Goal: Task Accomplishment & Management: Complete application form

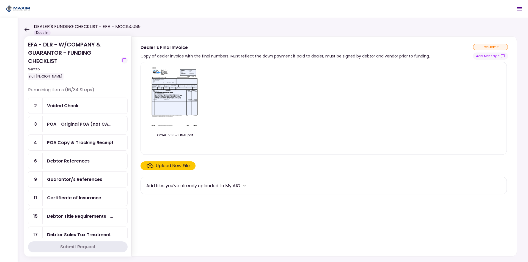
click at [85, 106] on div "Voided Check" at bounding box center [85, 105] width 76 height 7
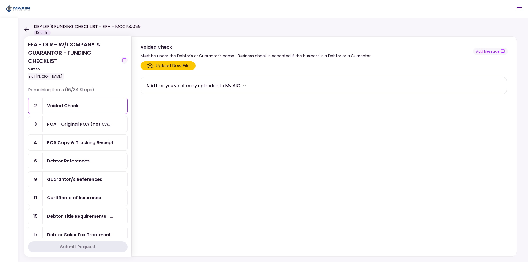
click at [163, 63] on div "Upload New File" at bounding box center [173, 65] width 34 height 7
click at [0, 0] on input "Upload New File" at bounding box center [0, 0] width 0 height 0
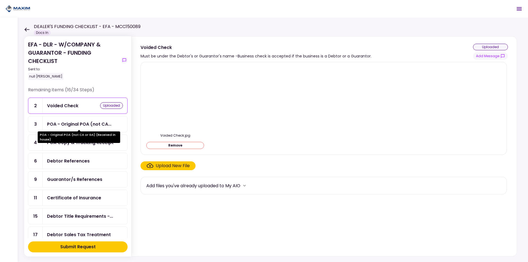
click at [98, 124] on div "POA - Original POA (not CA..." at bounding box center [79, 124] width 64 height 7
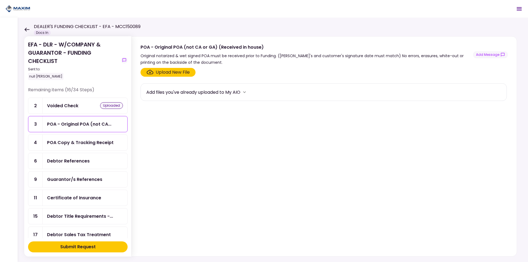
click at [97, 144] on div "POA Copy & Tracking Receipt" at bounding box center [80, 142] width 67 height 7
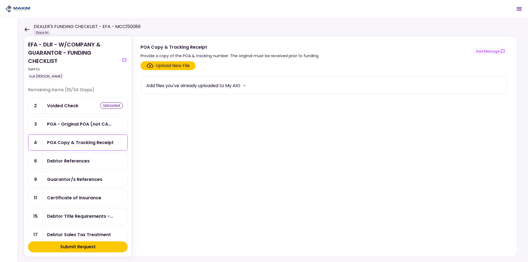
click at [161, 65] on div "Upload New File" at bounding box center [173, 65] width 34 height 7
click at [0, 0] on input "Upload New File" at bounding box center [0, 0] width 0 height 0
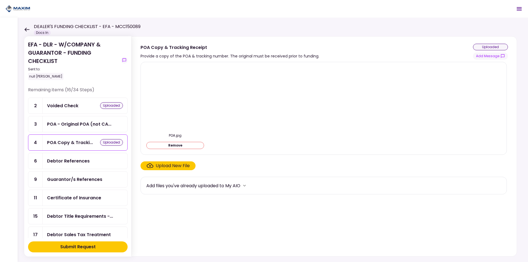
click at [173, 164] on div "Upload New File" at bounding box center [173, 166] width 34 height 7
click at [0, 0] on input "Upload New File" at bounding box center [0, 0] width 0 height 0
click at [91, 162] on div "Debtor References" at bounding box center [85, 161] width 76 height 7
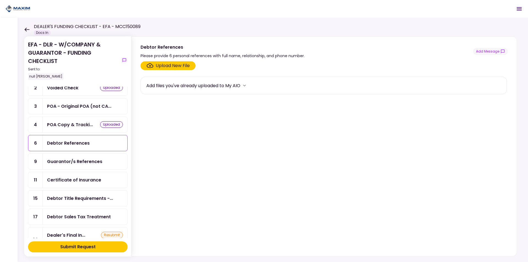
scroll to position [27, 0]
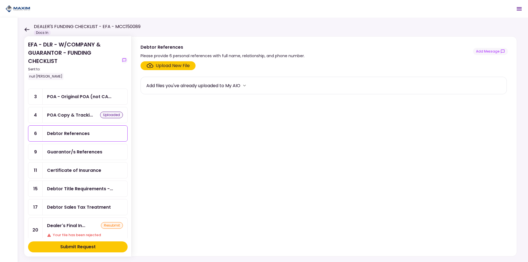
click at [94, 132] on div "Debtor References" at bounding box center [85, 133] width 76 height 7
click at [170, 65] on div "Upload New File" at bounding box center [173, 65] width 34 height 7
click at [0, 0] on input "Upload New File" at bounding box center [0, 0] width 0 height 0
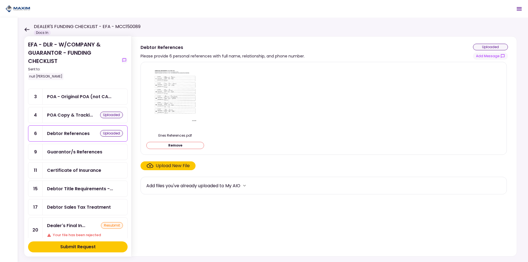
click at [97, 151] on div "Guarantor/s References" at bounding box center [74, 151] width 55 height 7
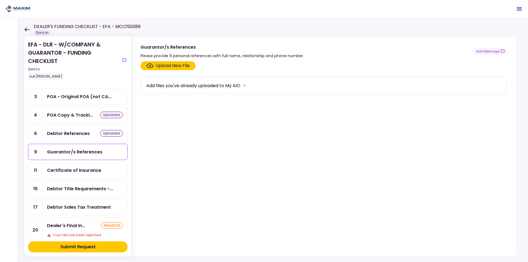
click at [165, 66] on div "Upload New File" at bounding box center [173, 65] width 34 height 7
click at [0, 0] on input "Upload New File" at bounding box center [0, 0] width 0 height 0
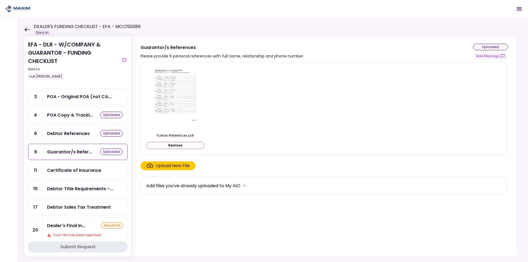
scroll to position [55, 0]
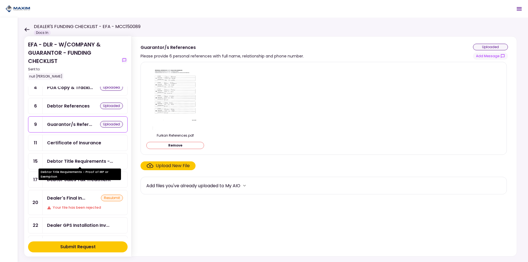
click at [101, 161] on div "Debtor Title Requirements -..." at bounding box center [80, 161] width 66 height 7
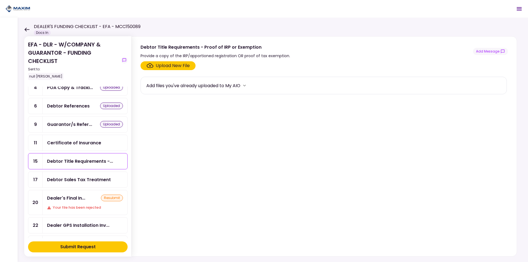
click at [104, 141] on div "Certificate of Insurance" at bounding box center [85, 142] width 76 height 7
click at [100, 182] on div "Debtor Sales Tax Treatment" at bounding box center [79, 179] width 64 height 7
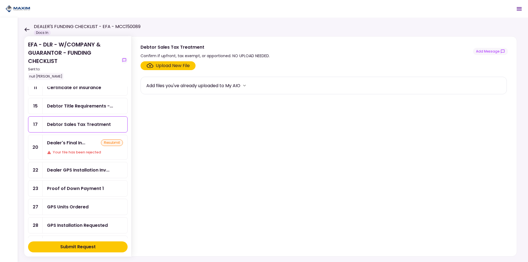
scroll to position [110, 0]
click at [89, 144] on div "Dealer's Final In... resubmit" at bounding box center [85, 143] width 76 height 7
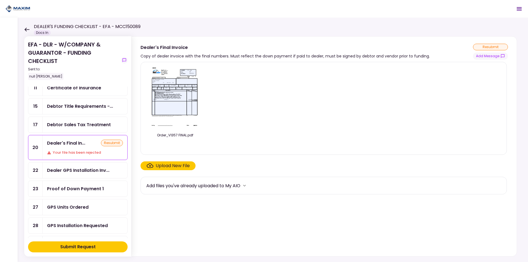
click at [172, 165] on div "Upload New File" at bounding box center [173, 166] width 34 height 7
click at [0, 0] on input "Upload New File" at bounding box center [0, 0] width 0 height 0
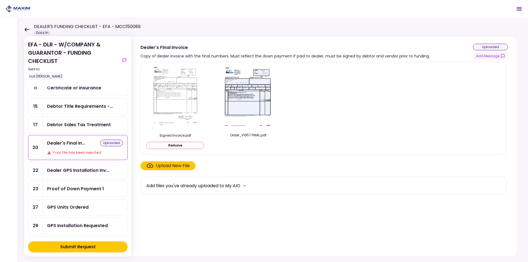
click at [167, 211] on section "Signed Invoice.pdf Remove Order_V1357 FINAL.pdf Upload New File Add files you'v…" at bounding box center [324, 158] width 367 height 192
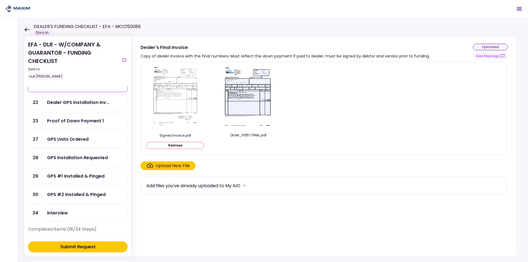
scroll to position [165, 0]
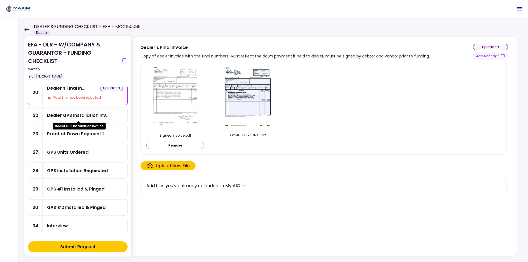
click at [95, 115] on div "Dealer GPS Installation Inv..." at bounding box center [78, 115] width 62 height 7
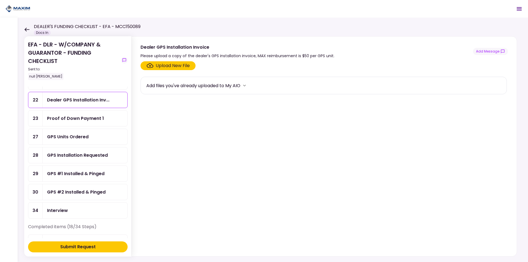
scroll to position [192, 0]
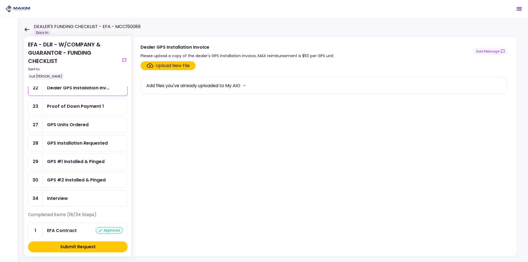
click at [103, 109] on div "Proof of Down Payment 1" at bounding box center [85, 106] width 76 height 7
click at [93, 122] on div "GPS Units Ordered" at bounding box center [85, 124] width 76 height 7
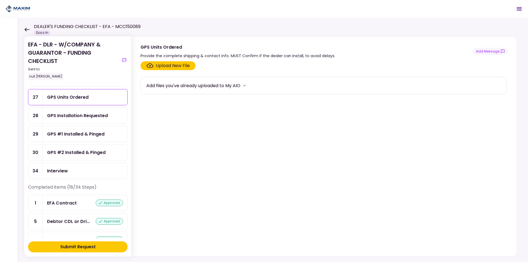
click at [90, 111] on div "GPS Installation Requested" at bounding box center [85, 116] width 85 height 16
click at [94, 123] on div "GPS Installation Requested" at bounding box center [85, 116] width 85 height 16
click at [98, 133] on div "GPS #1 Installed & Pinged" at bounding box center [75, 134] width 57 height 7
click at [97, 145] on div "GPS #2 Installed & Pinged" at bounding box center [85, 153] width 85 height 16
click at [89, 170] on div "Interview" at bounding box center [85, 170] width 76 height 7
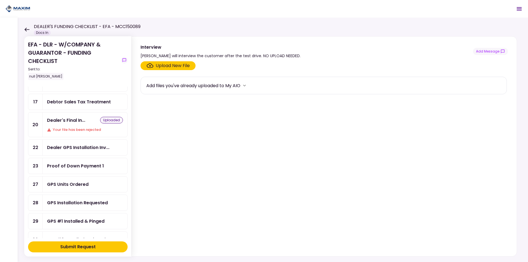
scroll to position [137, 0]
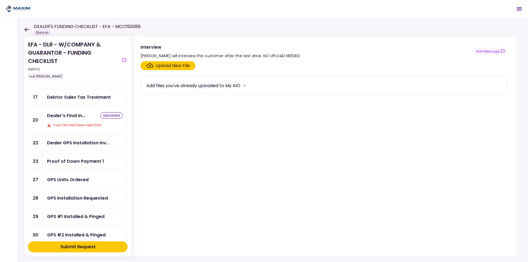
click at [113, 249] on button "Submit Request" at bounding box center [78, 246] width 100 height 11
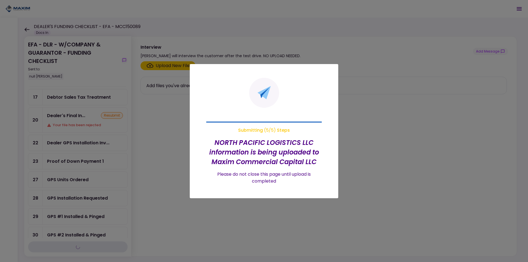
scroll to position [45, 0]
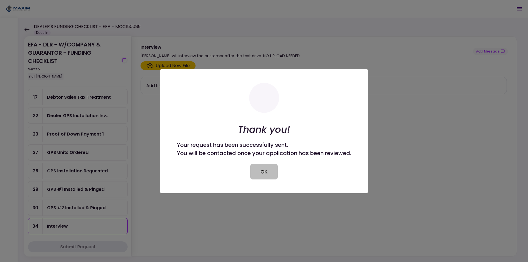
click at [263, 172] on button "OK" at bounding box center [263, 171] width 27 height 15
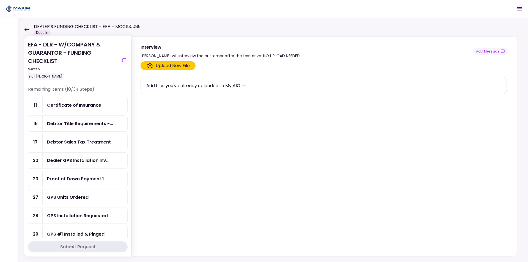
scroll to position [0, 0]
click at [112, 127] on div "Debtor Title Requirements -..." at bounding box center [80, 124] width 66 height 7
click at [240, 45] on div "Debtor Title Requirements - Proof of IRP or Exemption" at bounding box center [216, 47] width 150 height 7
click at [228, 46] on div "Debtor Title Requirements - Proof of IRP or Exemption" at bounding box center [216, 47] width 150 height 7
drag, startPoint x: 211, startPoint y: 46, endPoint x: 242, endPoint y: 47, distance: 31.6
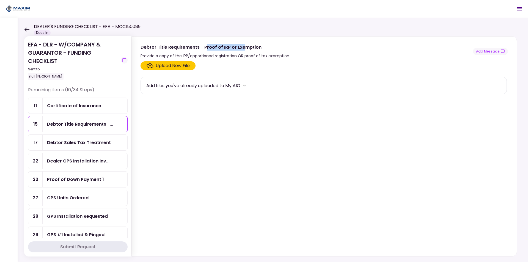
click at [242, 47] on div "Debtor Title Requirements - Proof of IRP or Exemption" at bounding box center [216, 47] width 150 height 7
click at [245, 48] on div "Debtor Title Requirements - Proof of IRP or Exemption" at bounding box center [216, 47] width 150 height 7
drag, startPoint x: 176, startPoint y: 45, endPoint x: 210, endPoint y: 48, distance: 33.4
click at [210, 48] on div "Debtor Title Requirements - Proof of IRP or Exemption" at bounding box center [216, 47] width 150 height 7
click at [215, 48] on div "Debtor Title Requirements - Proof of IRP or Exemption" at bounding box center [216, 47] width 150 height 7
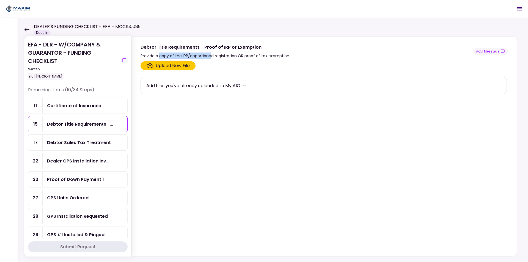
drag, startPoint x: 169, startPoint y: 55, endPoint x: 210, endPoint y: 55, distance: 40.7
click at [210, 55] on div "Provide a copy of the IRP/apportioned registration OR proof of tax exemption." at bounding box center [216, 56] width 150 height 7
drag, startPoint x: 234, startPoint y: 54, endPoint x: 246, endPoint y: 54, distance: 12.4
click at [246, 54] on div "Provide a copy of the IRP/apportioned registration OR proof of tax exemption." at bounding box center [216, 56] width 150 height 7
drag, startPoint x: 145, startPoint y: 56, endPoint x: 237, endPoint y: 55, distance: 91.3
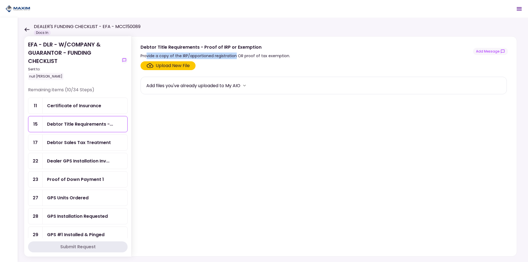
click at [237, 55] on div "Provide a copy of the IRP/apportioned registration OR proof of tax exemption." at bounding box center [216, 56] width 150 height 7
drag, startPoint x: 244, startPoint y: 55, endPoint x: 268, endPoint y: 57, distance: 23.7
click at [268, 57] on div "Provide a copy of the IRP/apportioned registration OR proof of tax exemption." at bounding box center [216, 56] width 150 height 7
click at [75, 141] on div "Debtor Sales Tax Treatment" at bounding box center [79, 142] width 64 height 7
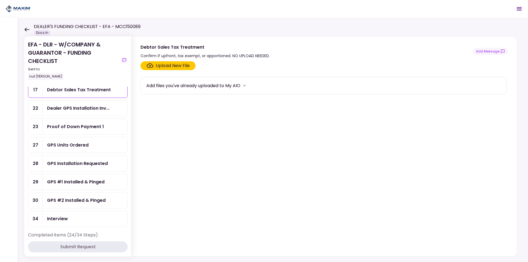
scroll to position [55, 0]
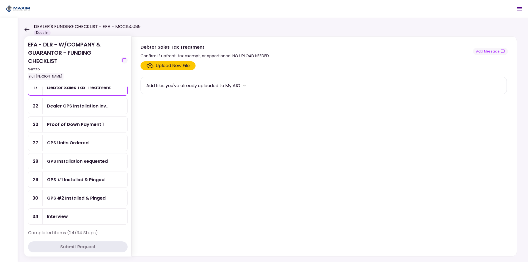
click at [92, 108] on div "Dealer GPS Installation Inv..." at bounding box center [78, 106] width 62 height 7
click at [92, 126] on div "Proof of Down Payment 1" at bounding box center [75, 124] width 57 height 7
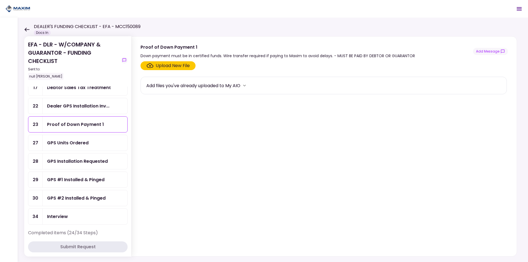
click at [93, 108] on div "Dealer GPS Installation Inv..." at bounding box center [78, 106] width 62 height 7
click at [79, 142] on div "GPS Units Ordered" at bounding box center [68, 142] width 42 height 7
